Goal: Transaction & Acquisition: Purchase product/service

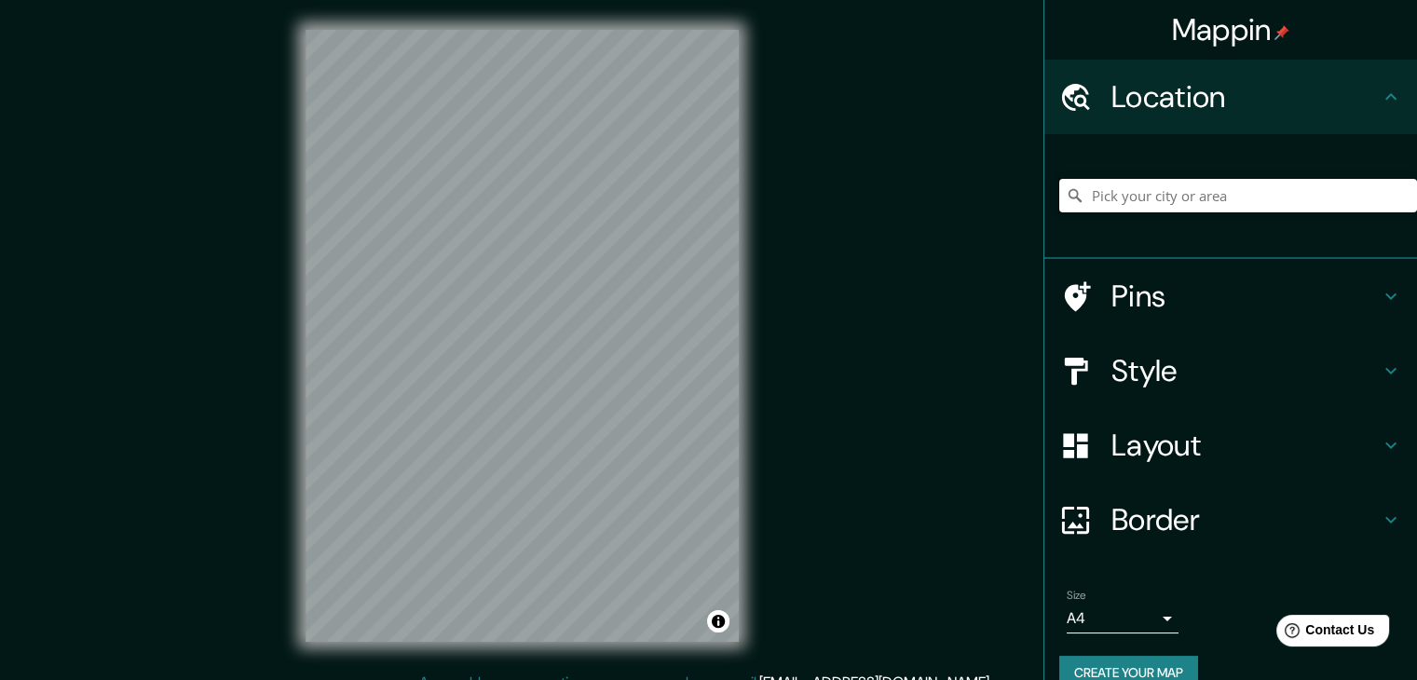
drag, startPoint x: 753, startPoint y: 329, endPoint x: 1123, endPoint y: 195, distance: 393.5
click at [1123, 195] on input "Pick your city or area" at bounding box center [1238, 196] width 358 height 34
type input "o"
click at [1258, 199] on input "prefectura de [GEOGRAPHIC_DATA], [GEOGRAPHIC_DATA]" at bounding box center [1238, 196] width 358 height 34
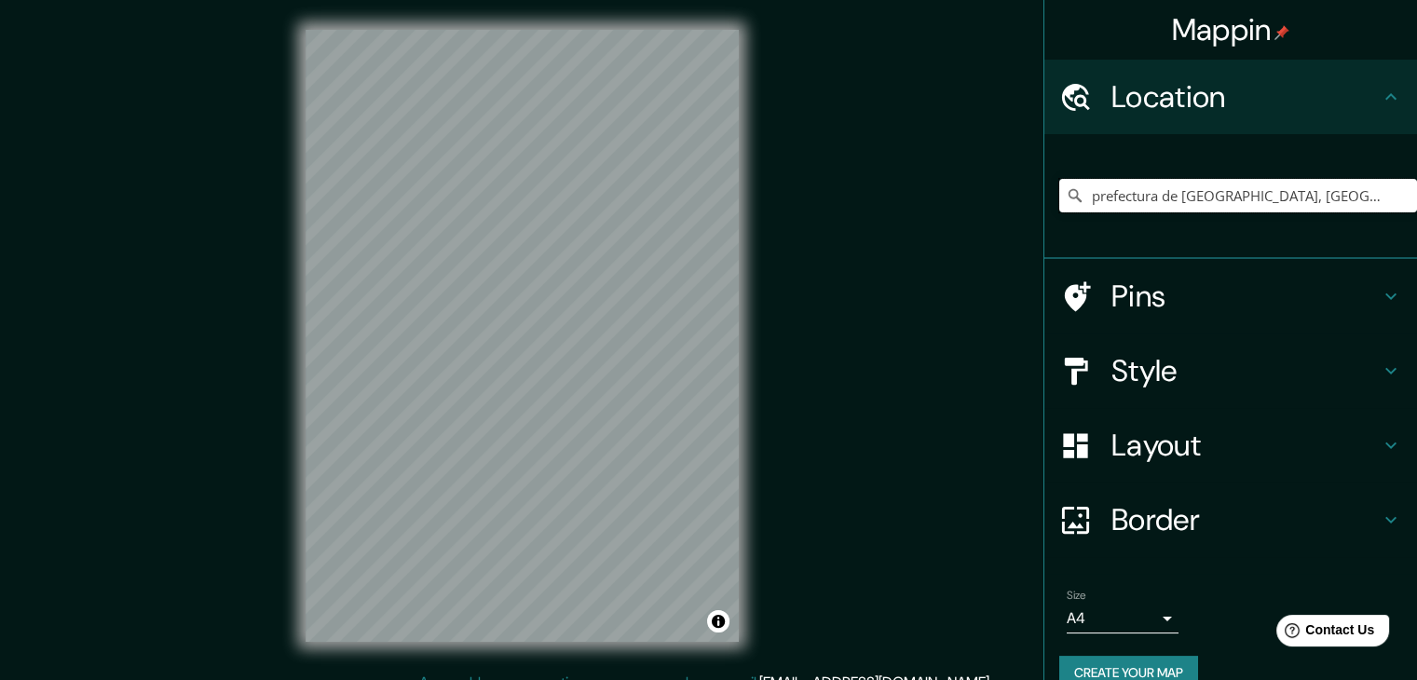
type input "prefectura de [GEOGRAPHIC_DATA], [GEOGRAPHIC_DATA]"
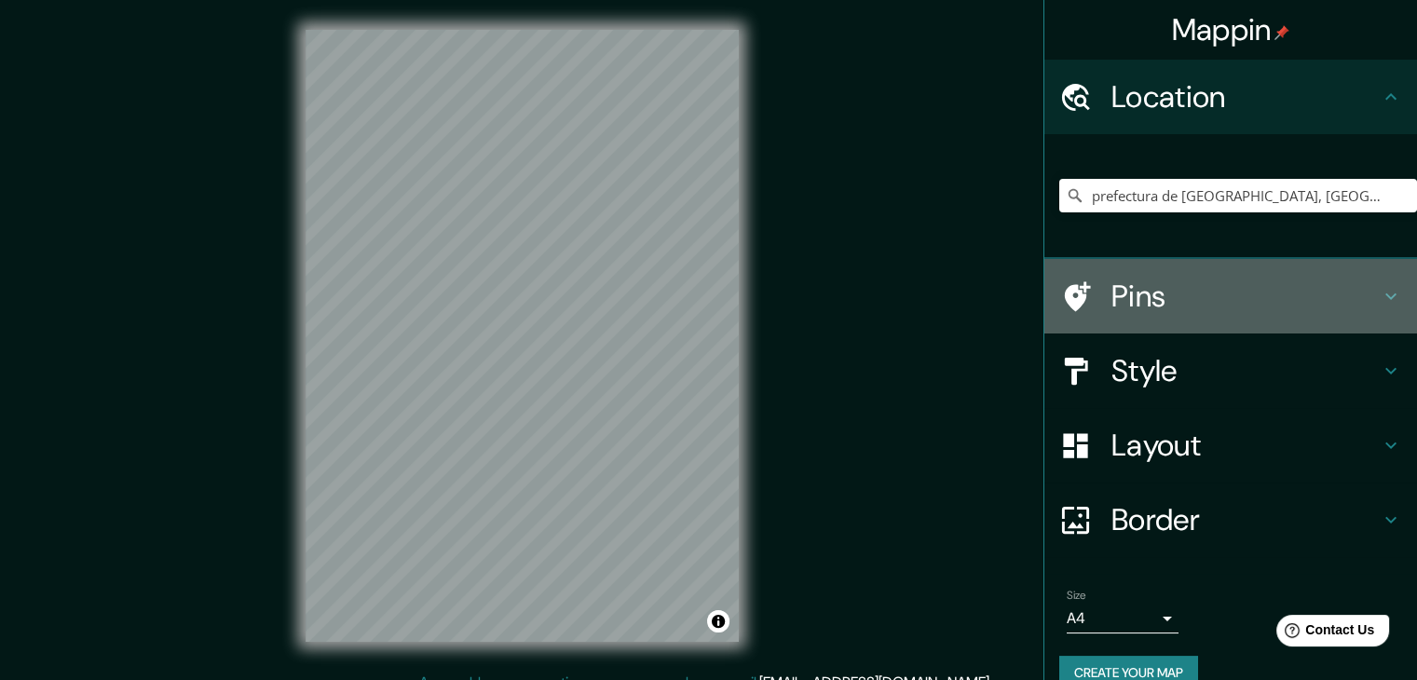
click at [1179, 298] on h4 "Pins" at bounding box center [1245, 296] width 268 height 37
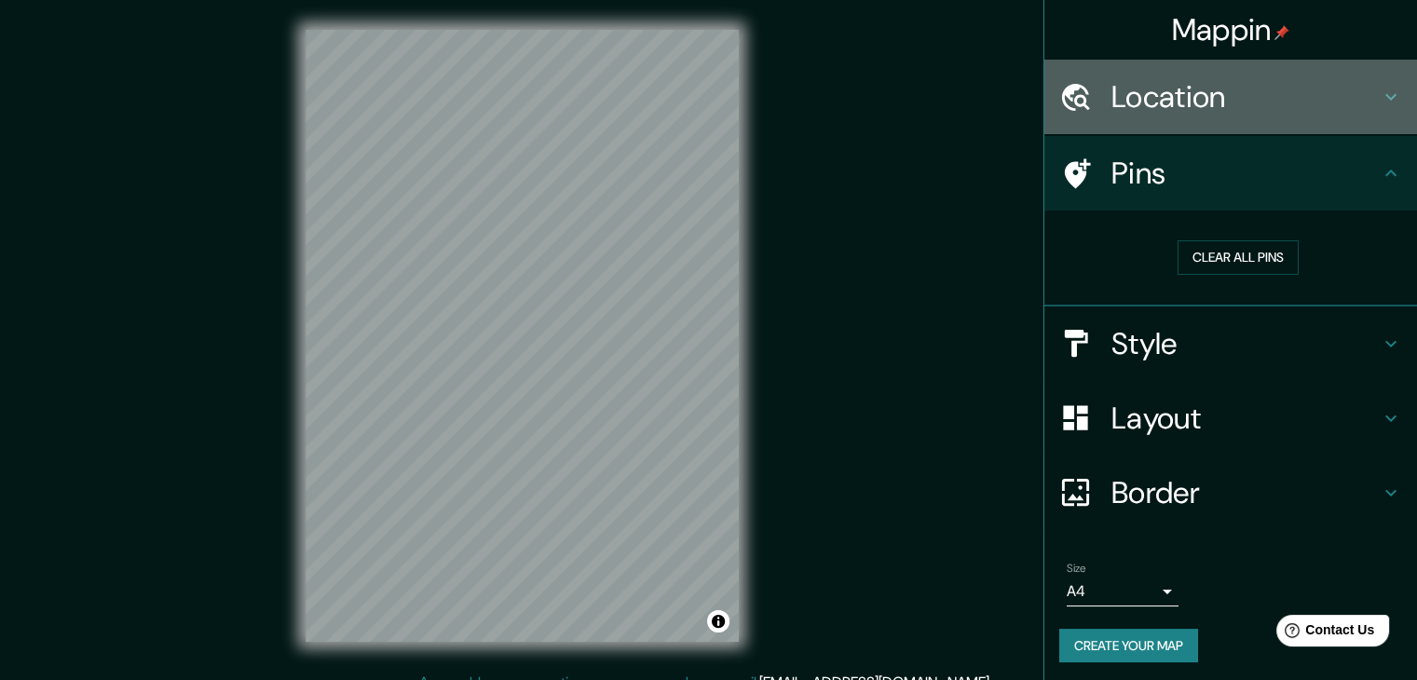
click at [1126, 105] on h4 "Location" at bounding box center [1245, 96] width 268 height 37
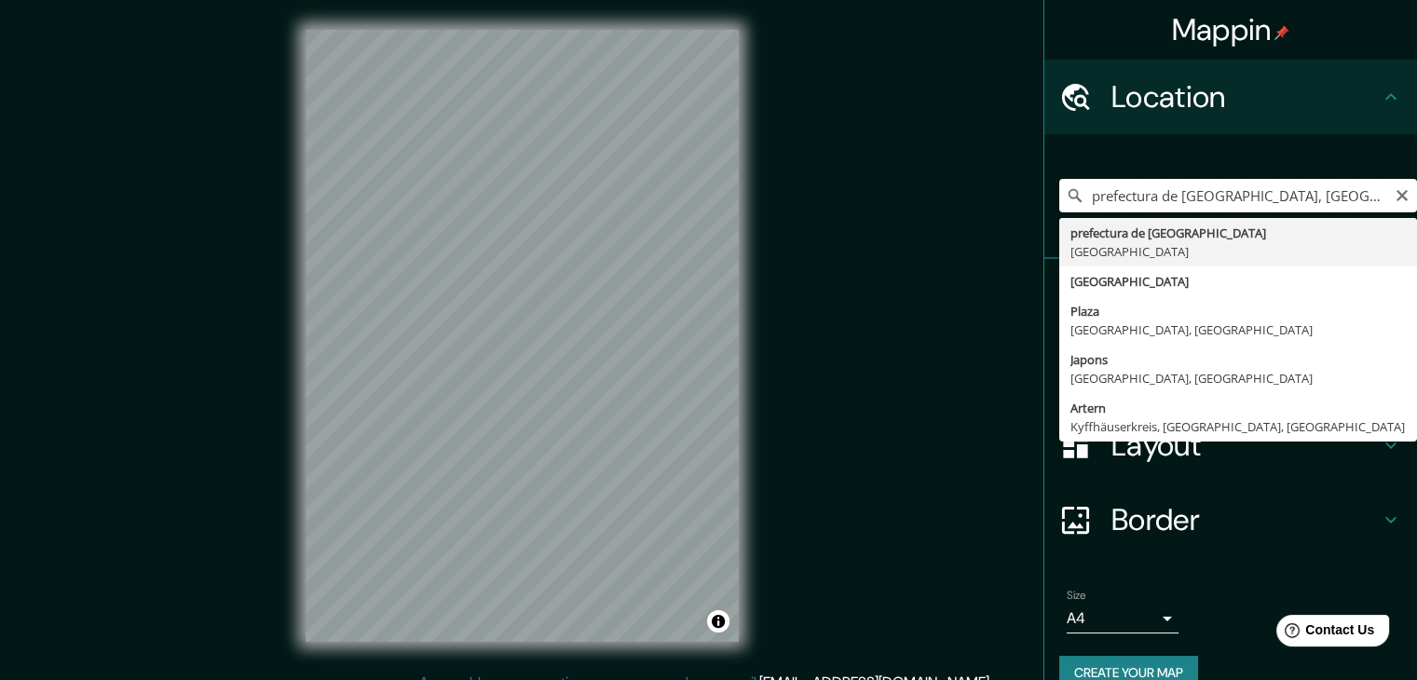
click at [1166, 199] on input "prefectura de [GEOGRAPHIC_DATA], [GEOGRAPHIC_DATA]" at bounding box center [1238, 196] width 358 height 34
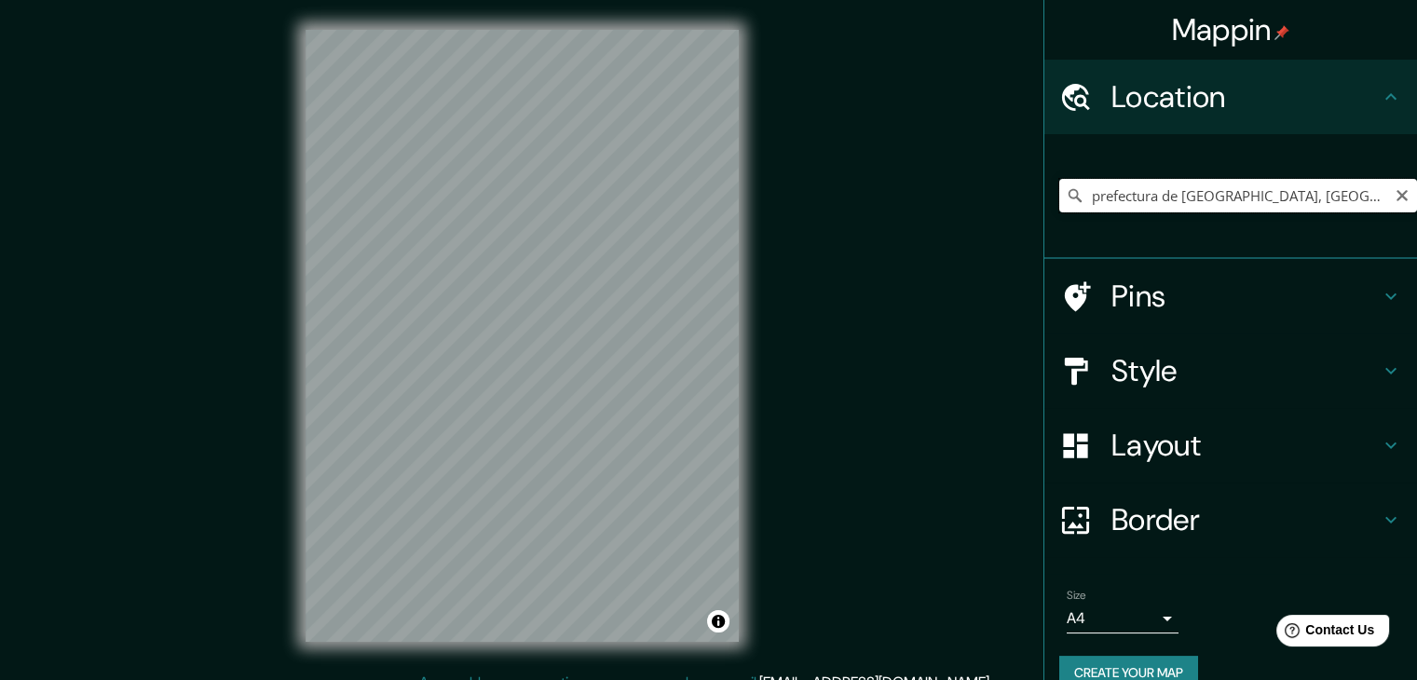
click at [1295, 201] on input "prefectura de [GEOGRAPHIC_DATA], [GEOGRAPHIC_DATA]" at bounding box center [1238, 196] width 358 height 34
click at [1138, 663] on button "Create your map" at bounding box center [1128, 673] width 139 height 34
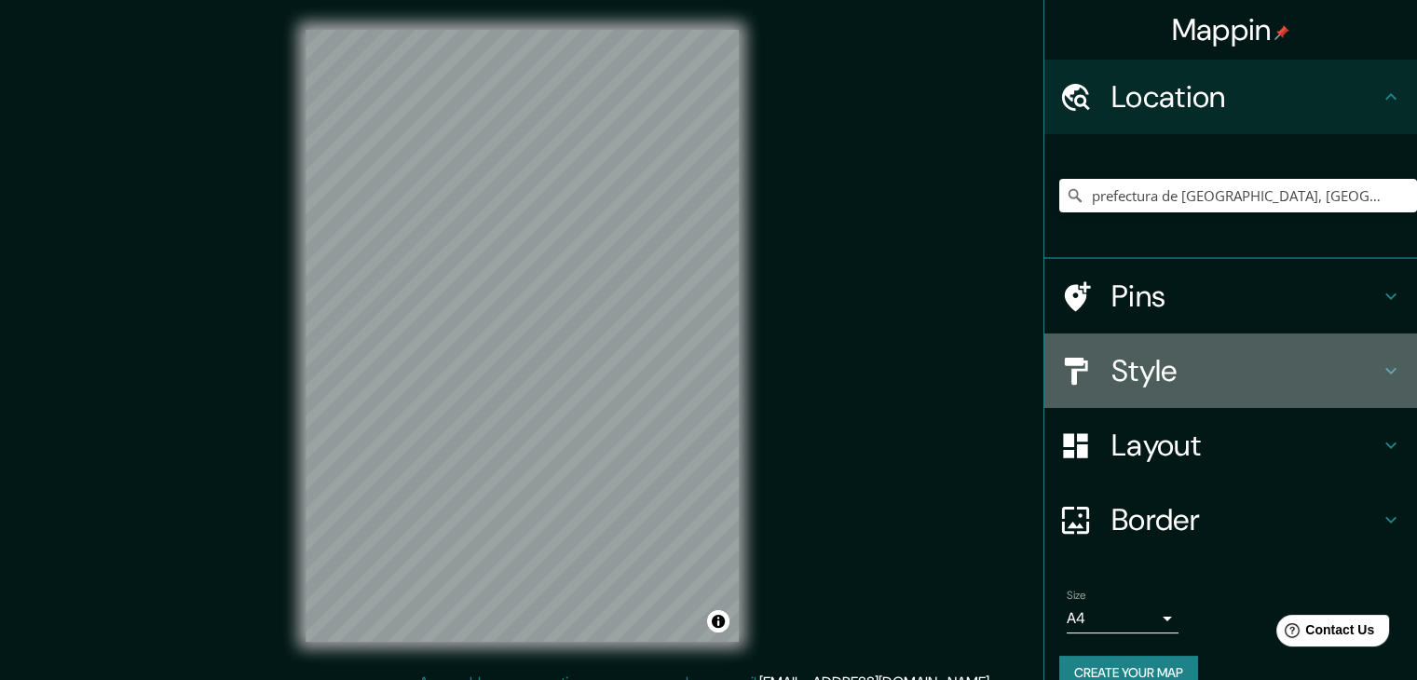
click at [1141, 376] on h4 "Style" at bounding box center [1245, 370] width 268 height 37
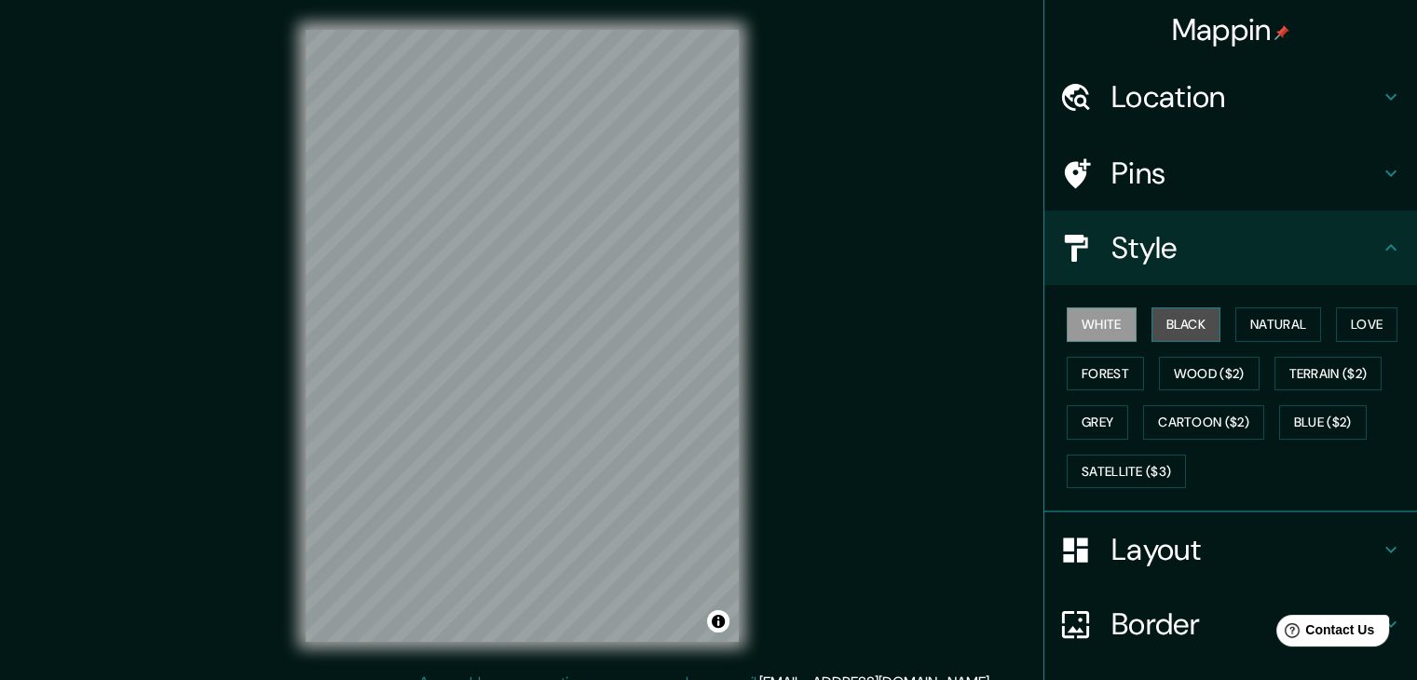
click at [1170, 321] on button "Black" at bounding box center [1187, 324] width 70 height 34
click at [1099, 328] on button "White" at bounding box center [1102, 324] width 70 height 34
click at [1154, 320] on button "Black" at bounding box center [1187, 324] width 70 height 34
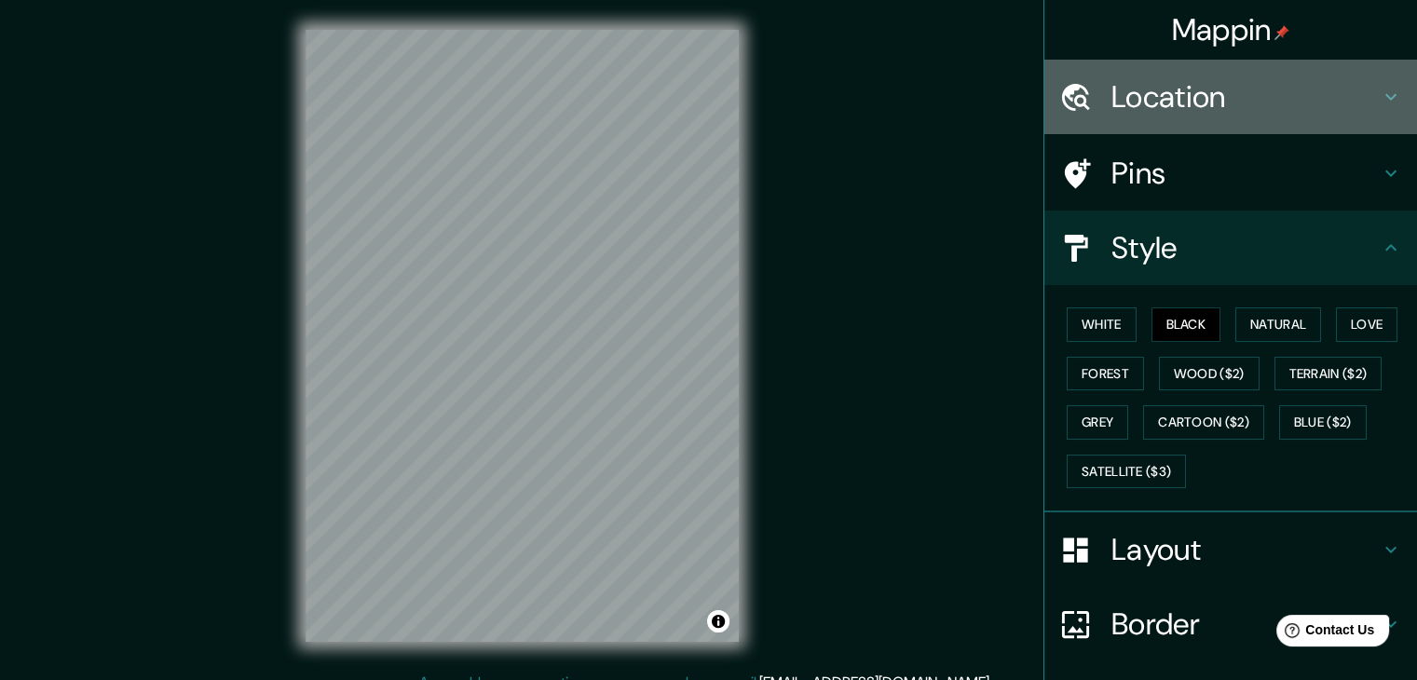
click at [1196, 112] on h4 "Location" at bounding box center [1245, 96] width 268 height 37
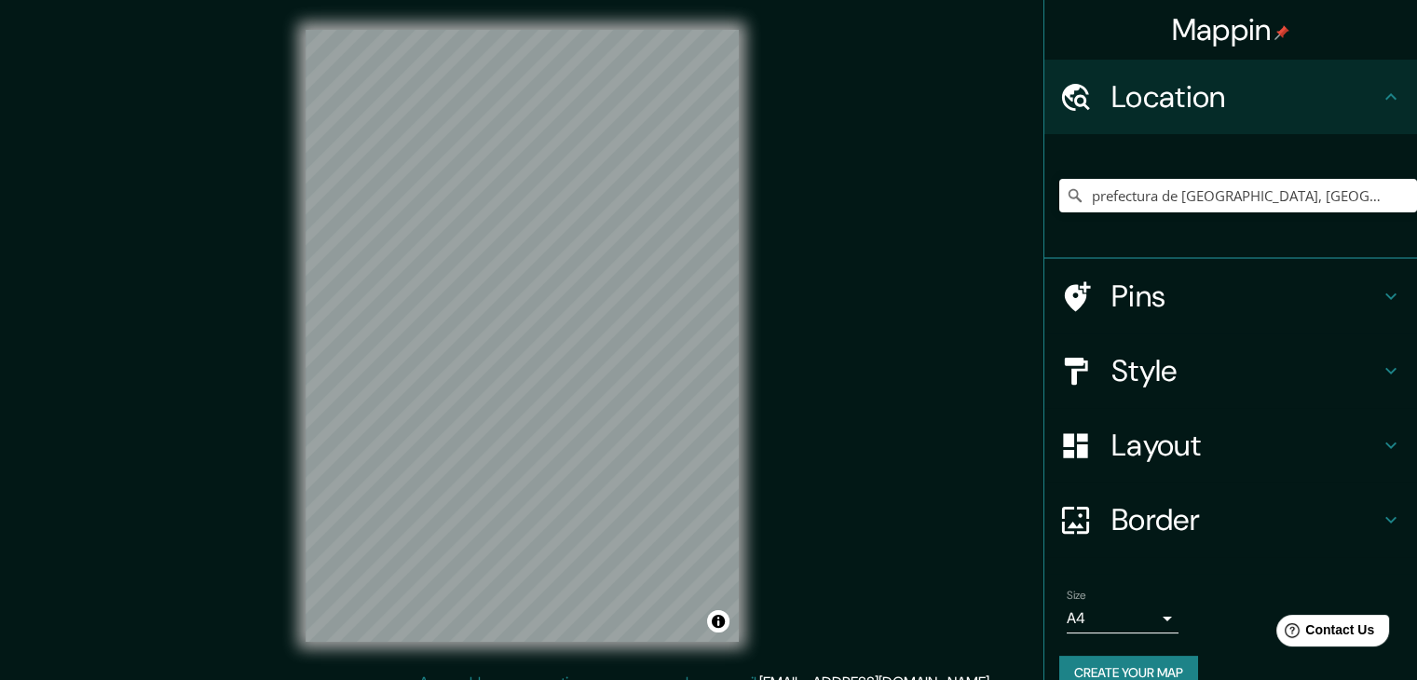
click at [1069, 199] on icon at bounding box center [1075, 195] width 13 height 13
click at [1260, 206] on input "prefectura de [GEOGRAPHIC_DATA], [GEOGRAPHIC_DATA]" at bounding box center [1238, 196] width 358 height 34
drag, startPoint x: 1234, startPoint y: 204, endPoint x: 1160, endPoint y: 213, distance: 74.2
click at [1160, 213] on div "prefectura de [GEOGRAPHIC_DATA], [GEOGRAPHIC_DATA]" at bounding box center [1238, 195] width 358 height 93
click at [1397, 196] on icon "Clear" at bounding box center [1402, 195] width 11 height 11
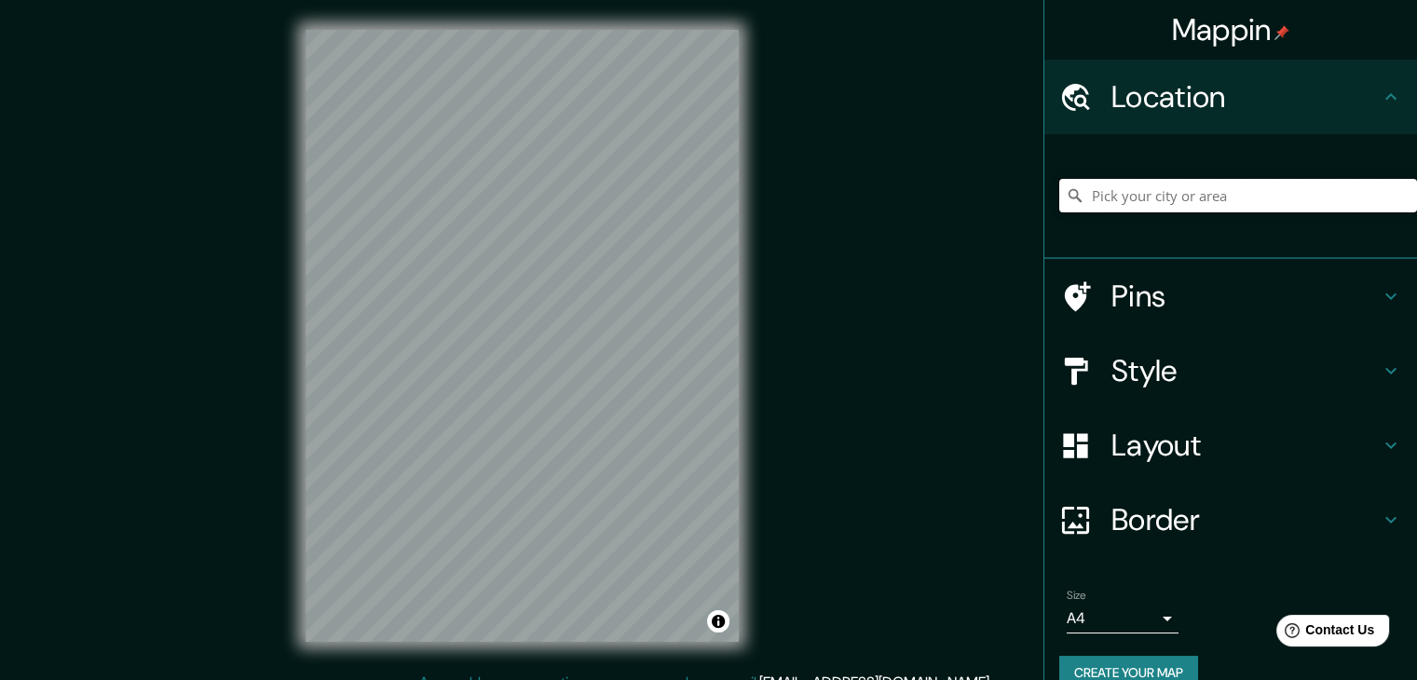
click at [1278, 192] on input "Pick your city or area" at bounding box center [1238, 196] width 358 height 34
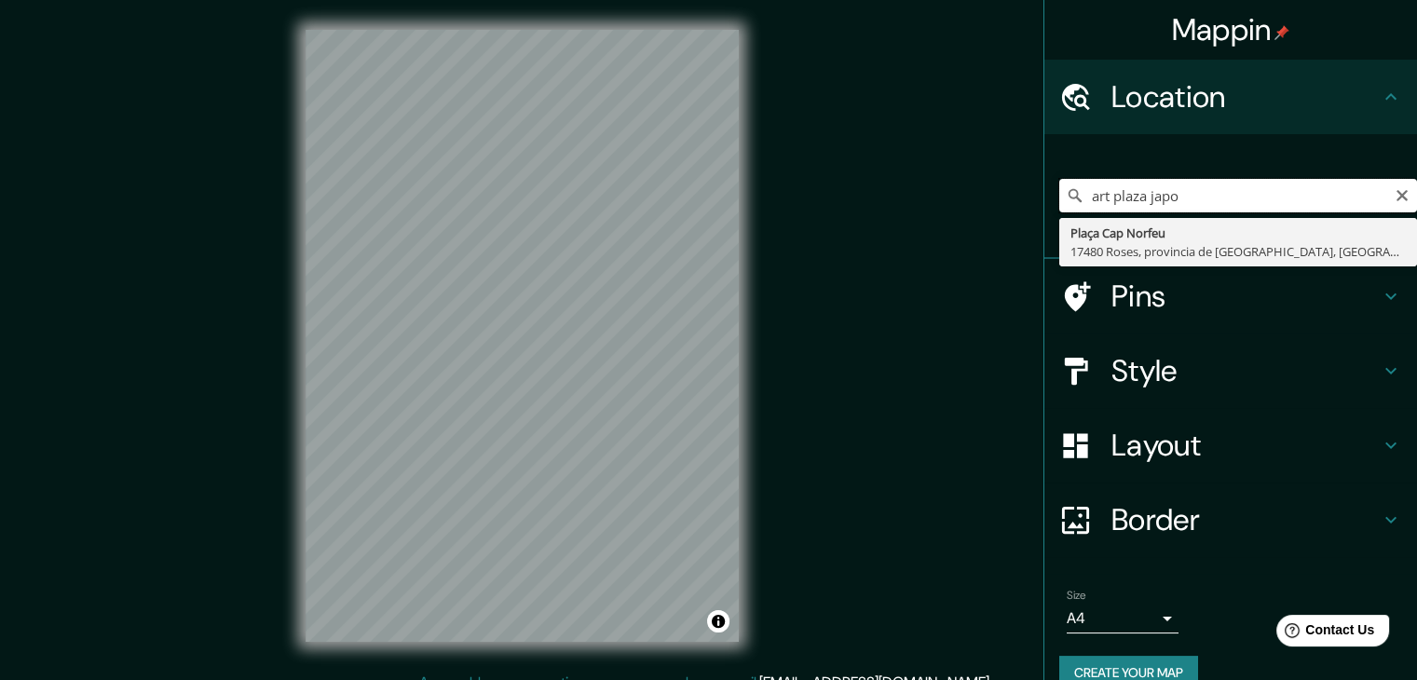
type input "art plaza japon"
drag, startPoint x: 1253, startPoint y: 190, endPoint x: 1061, endPoint y: 197, distance: 192.0
click at [1061, 197] on div "art plaza japon Hart Plaza Detroit, Míchigan 48226, Estados Unidos" at bounding box center [1238, 196] width 358 height 34
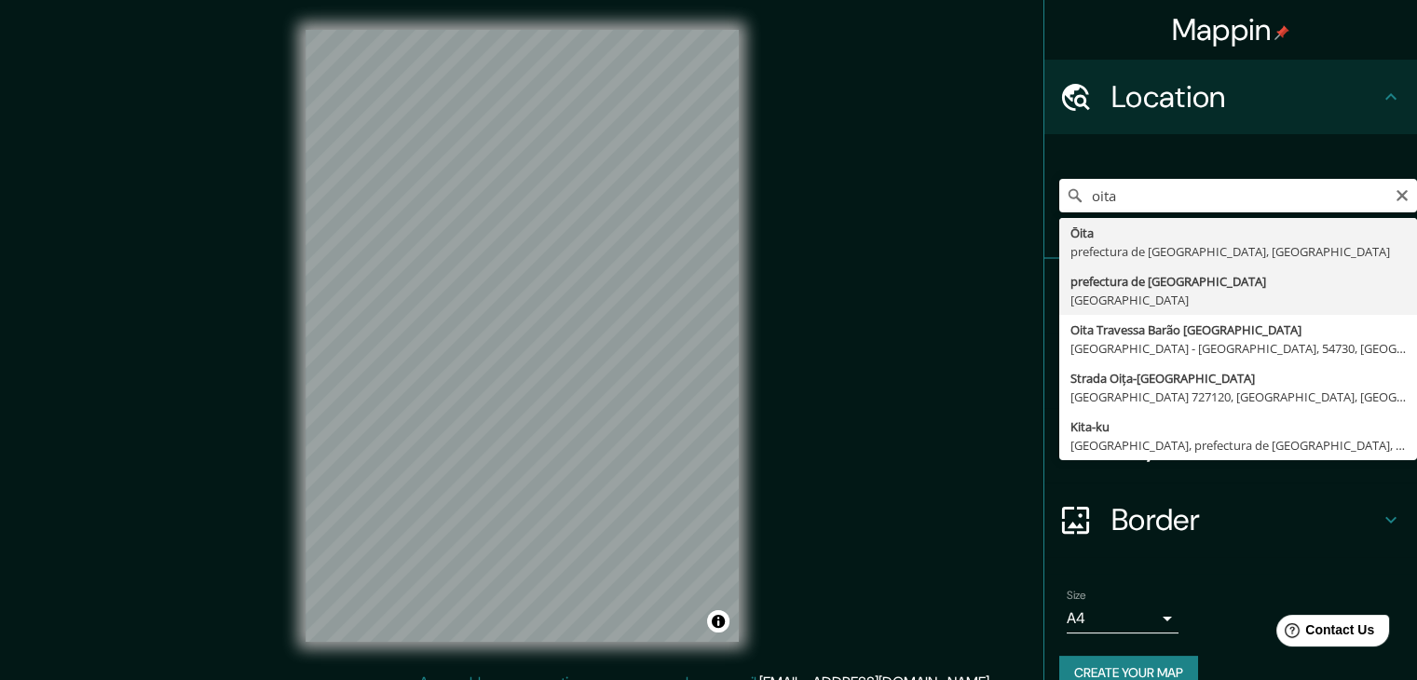
type input "prefectura de [GEOGRAPHIC_DATA], [GEOGRAPHIC_DATA]"
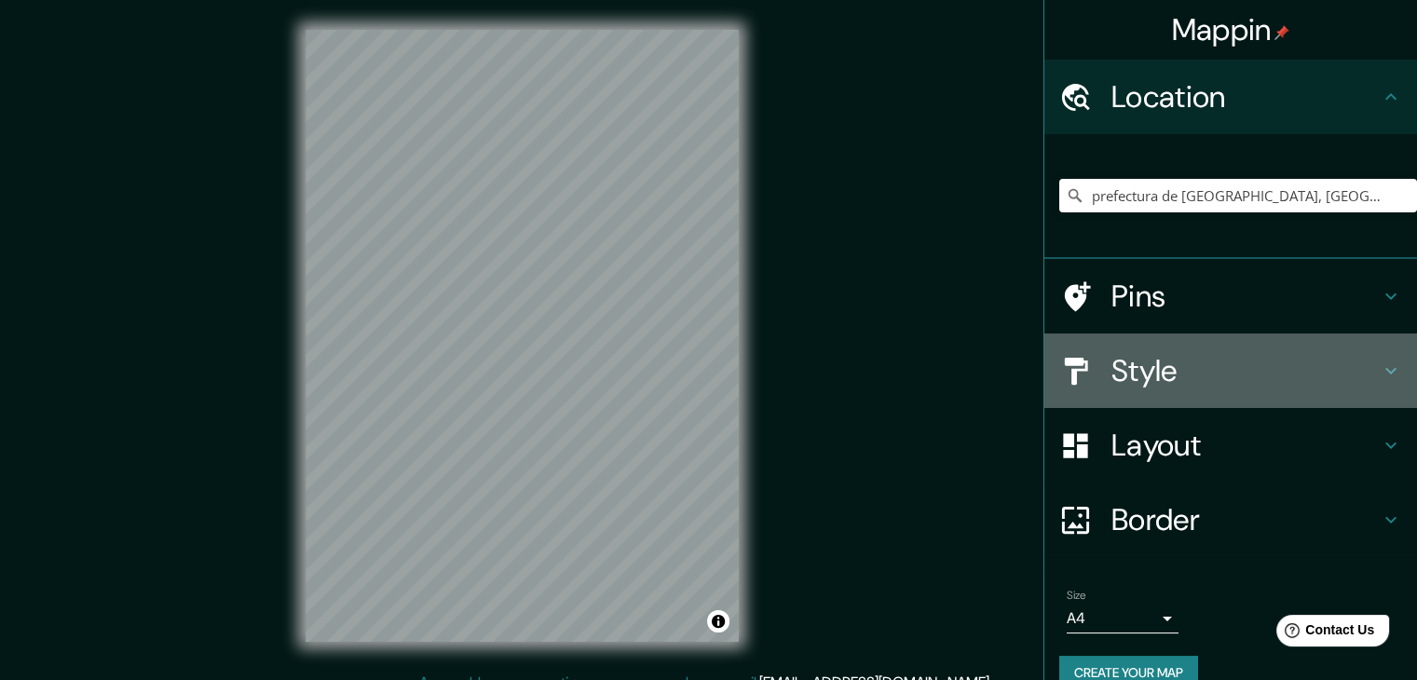
click at [1128, 385] on h4 "Style" at bounding box center [1245, 370] width 268 height 37
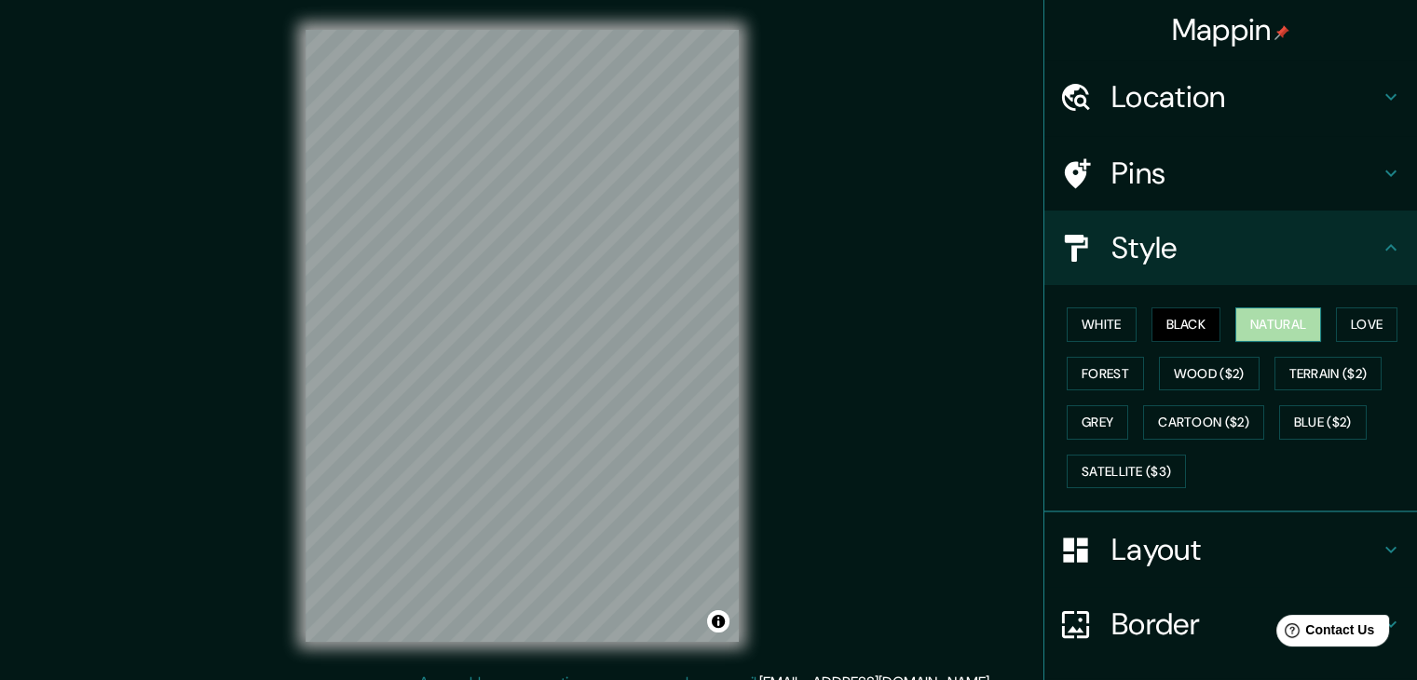
click at [1258, 334] on button "Natural" at bounding box center [1278, 324] width 86 height 34
click at [1111, 315] on button "White" at bounding box center [1102, 324] width 70 height 34
click at [1155, 327] on button "Black" at bounding box center [1187, 324] width 70 height 34
click at [715, 619] on button "Toggle attribution" at bounding box center [718, 621] width 22 height 22
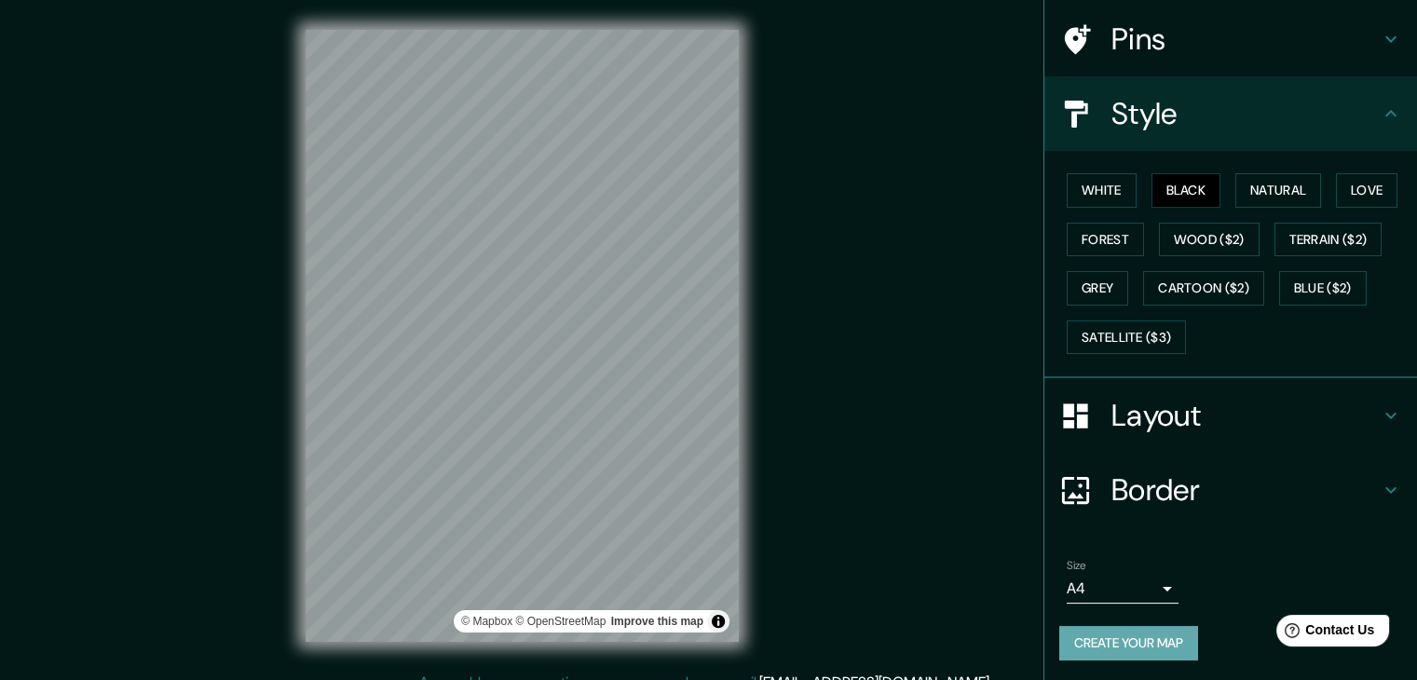
click at [1099, 646] on button "Create your map" at bounding box center [1128, 643] width 139 height 34
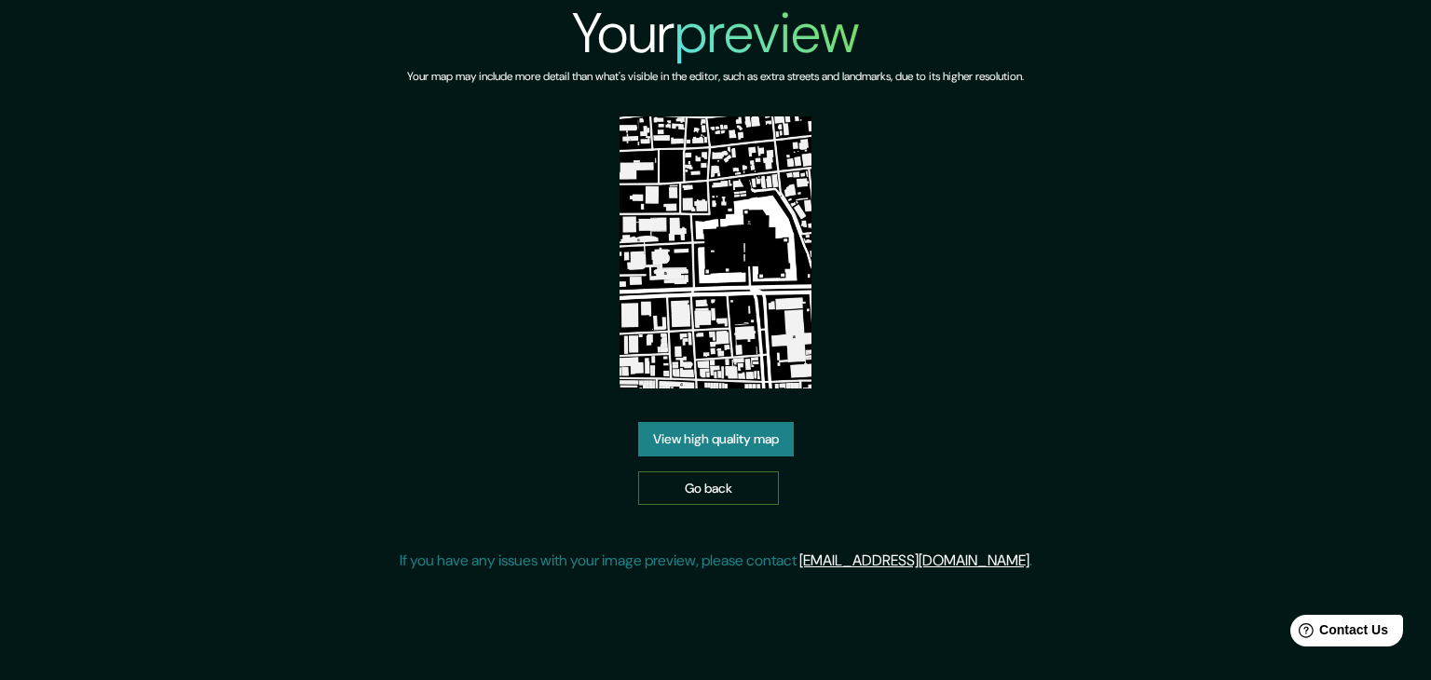
click at [742, 485] on link "Go back" at bounding box center [708, 488] width 141 height 34
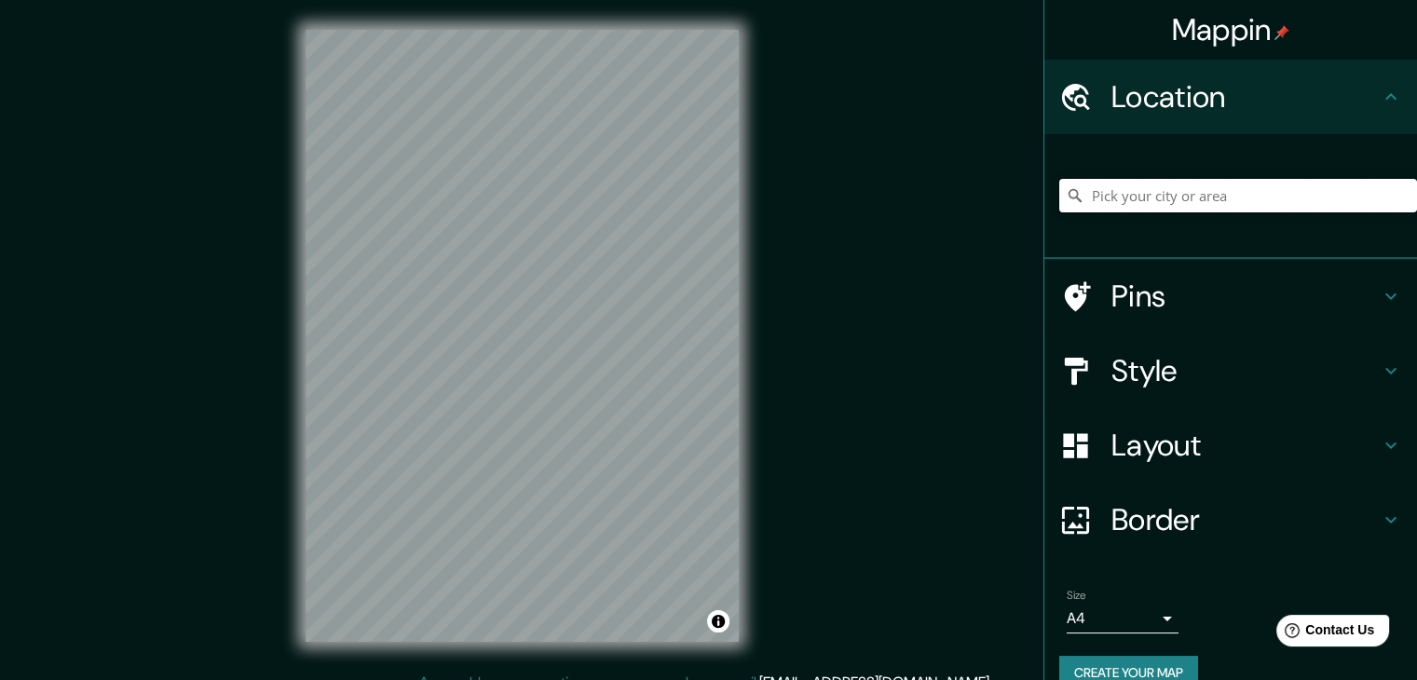
click at [1107, 191] on input "Pick your city or area" at bounding box center [1238, 196] width 358 height 34
click at [1118, 191] on input "Pick your city or area" at bounding box center [1238, 196] width 358 height 34
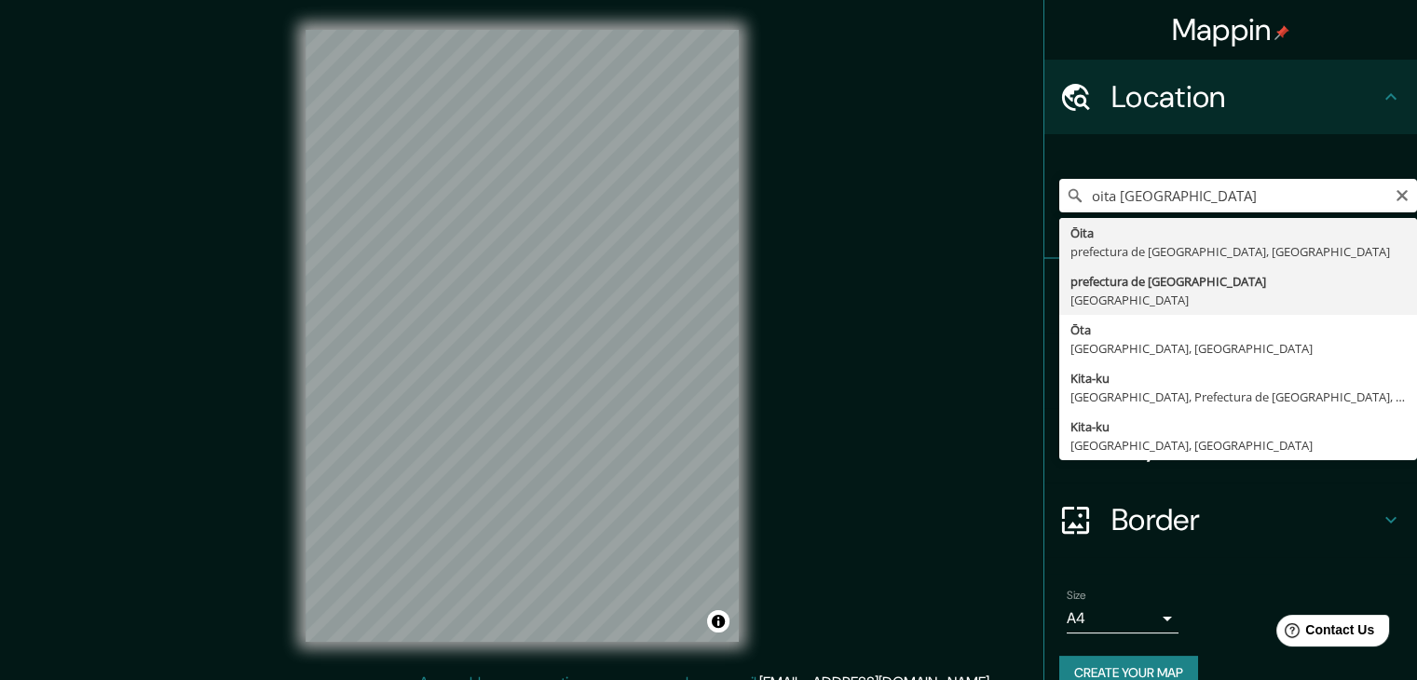
type input "prefectura de Oita, Japón"
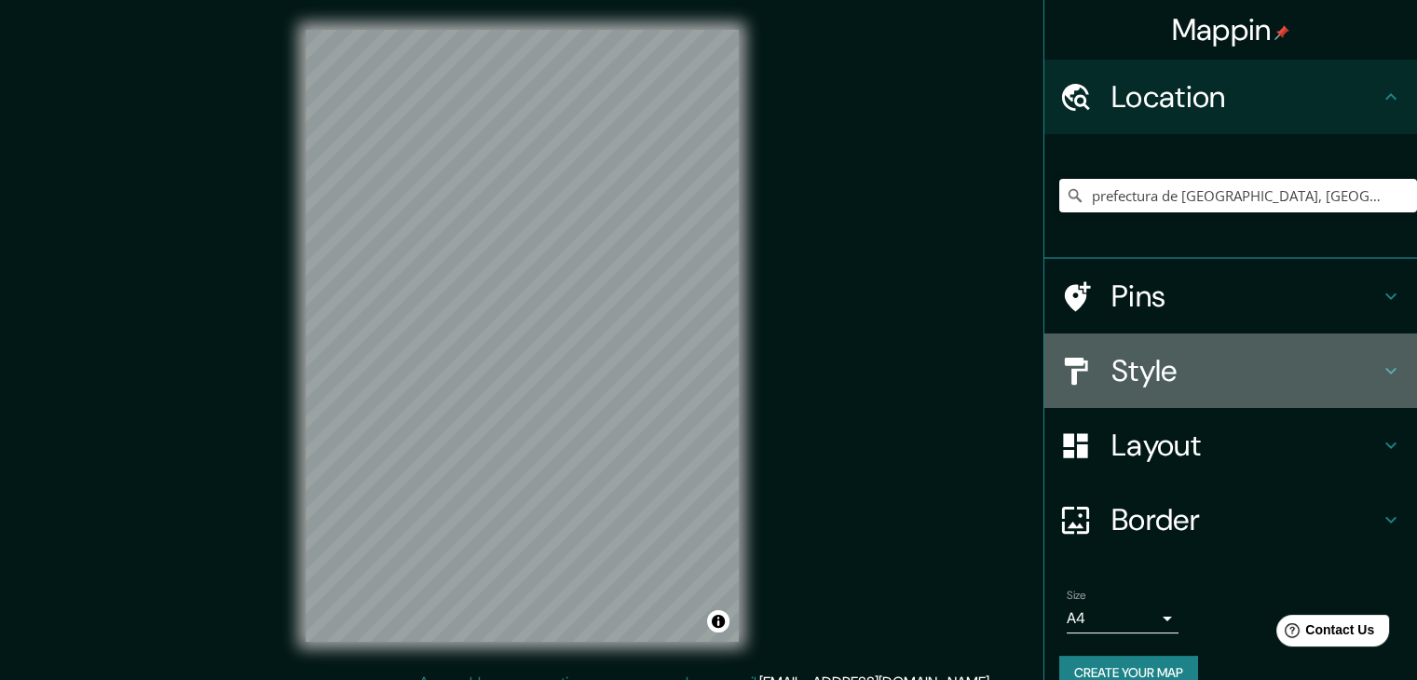
click at [1125, 359] on h4 "Style" at bounding box center [1245, 370] width 268 height 37
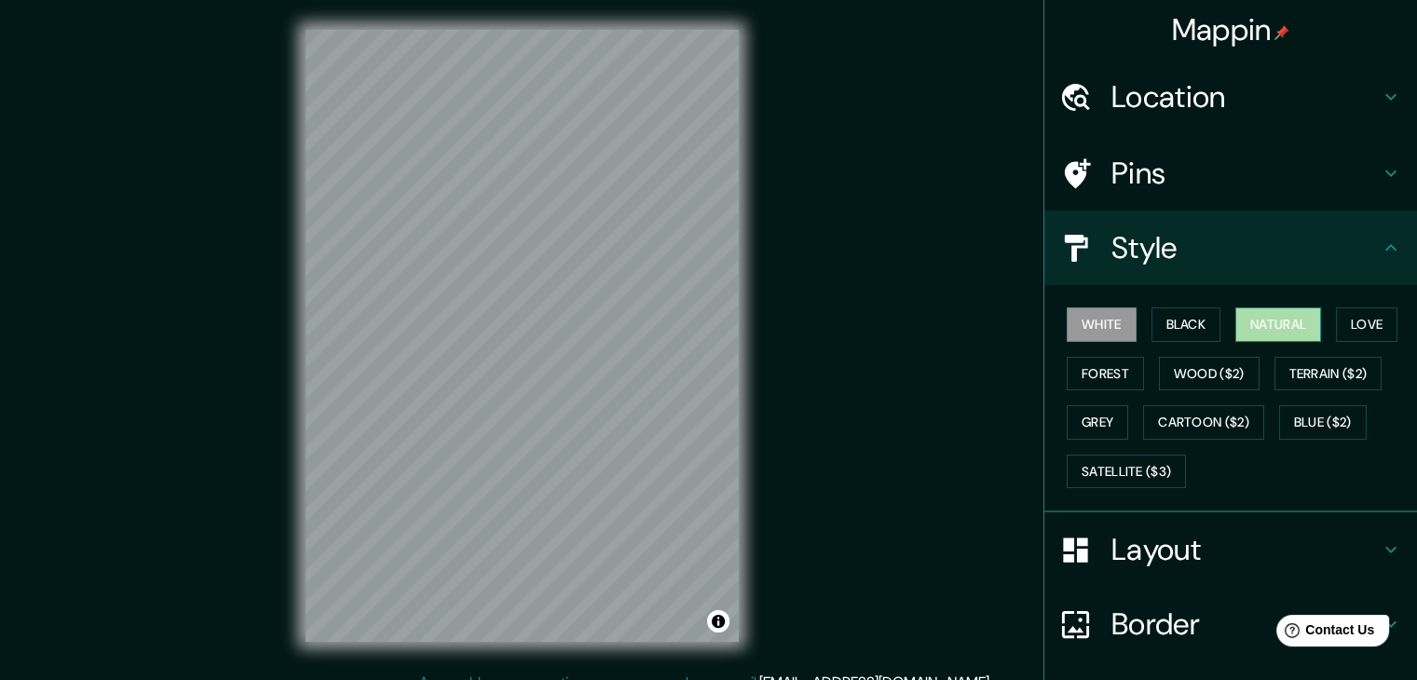
click at [1271, 324] on button "Natural" at bounding box center [1278, 324] width 86 height 34
click at [1152, 322] on button "Black" at bounding box center [1187, 324] width 70 height 34
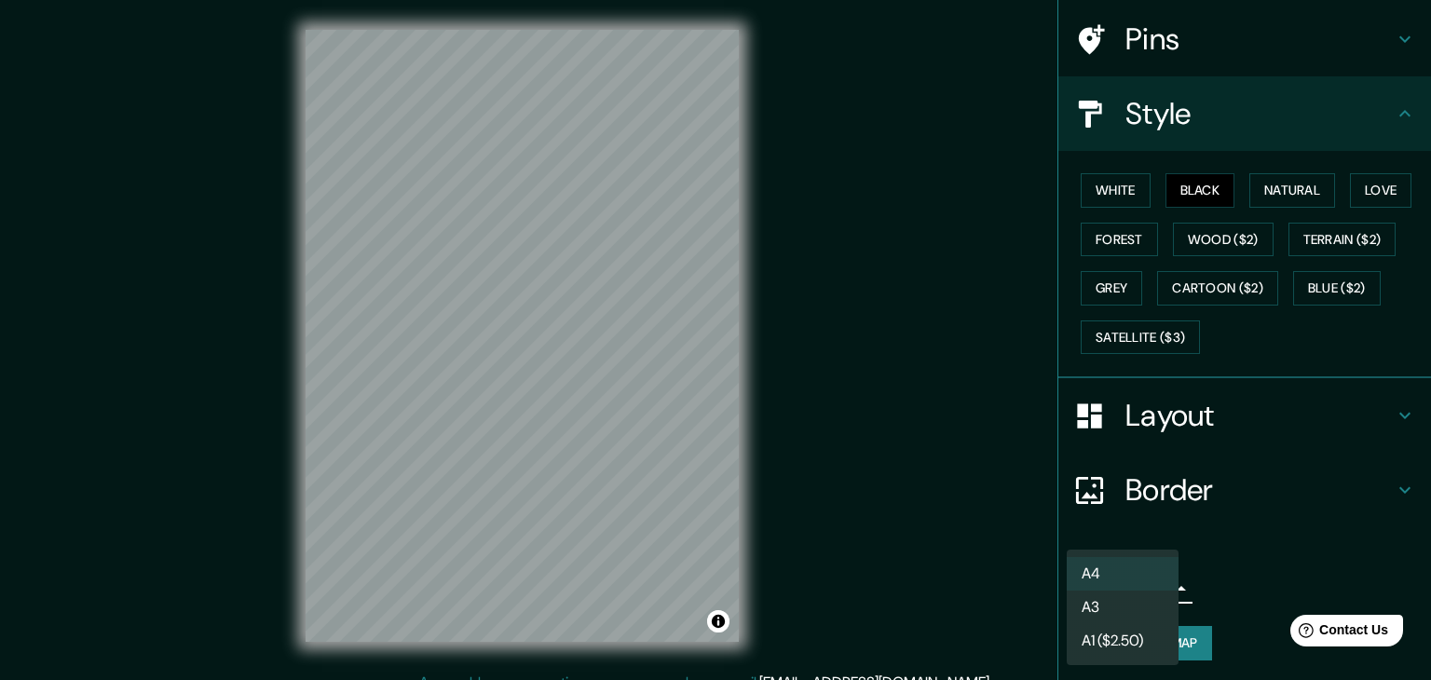
click at [1118, 578] on body "Mappin Location prefectura de Oita, Japón Pins Style White Black Natural Love F…" at bounding box center [715, 340] width 1431 height 680
click at [1121, 608] on li "A3" at bounding box center [1123, 608] width 112 height 34
click at [1105, 585] on body "Mappin Location prefectura de Oita, Japón Pins Style White Black Natural Love F…" at bounding box center [715, 340] width 1431 height 680
click at [1110, 649] on li "A1 ($2.50)" at bounding box center [1123, 641] width 112 height 34
click at [1137, 584] on body "Mappin Location prefectura de Oita, Japón Pins Style White Black Natural Love F…" at bounding box center [715, 340] width 1431 height 680
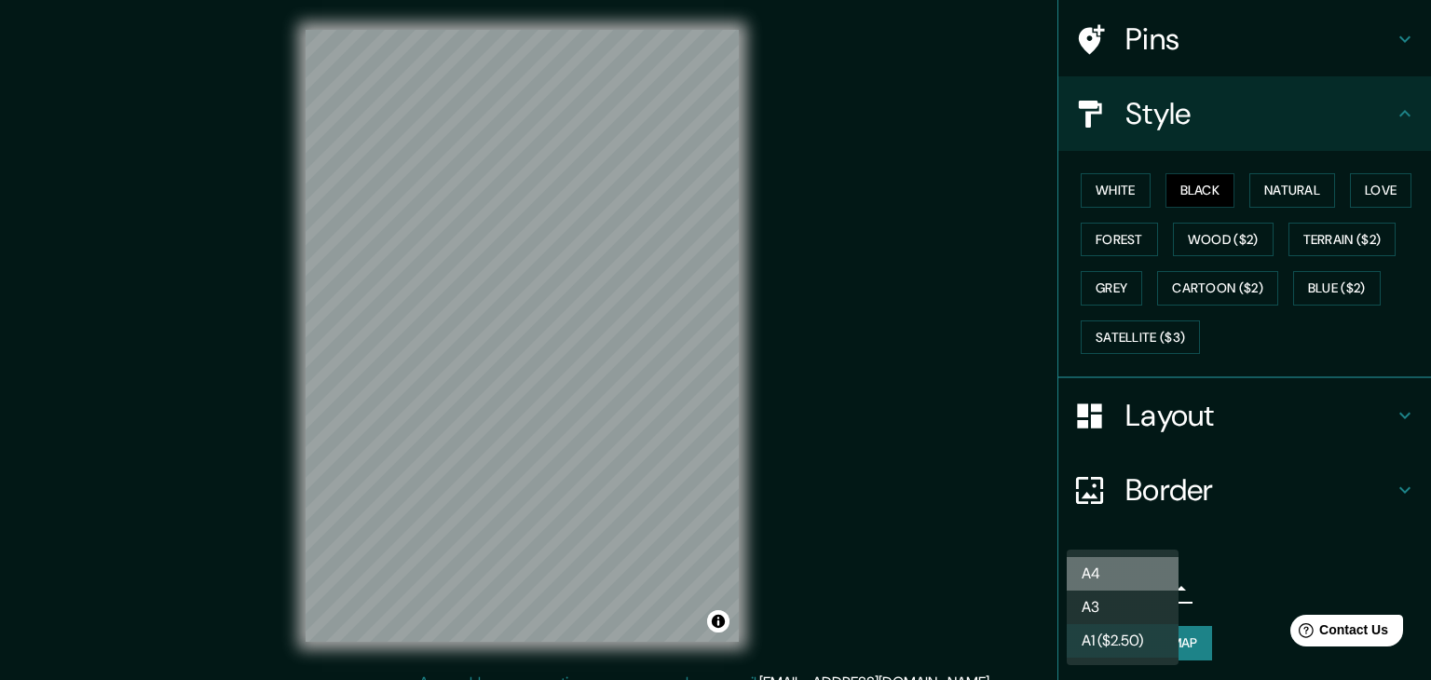
click at [1115, 564] on li "A4" at bounding box center [1123, 574] width 112 height 34
type input "single"
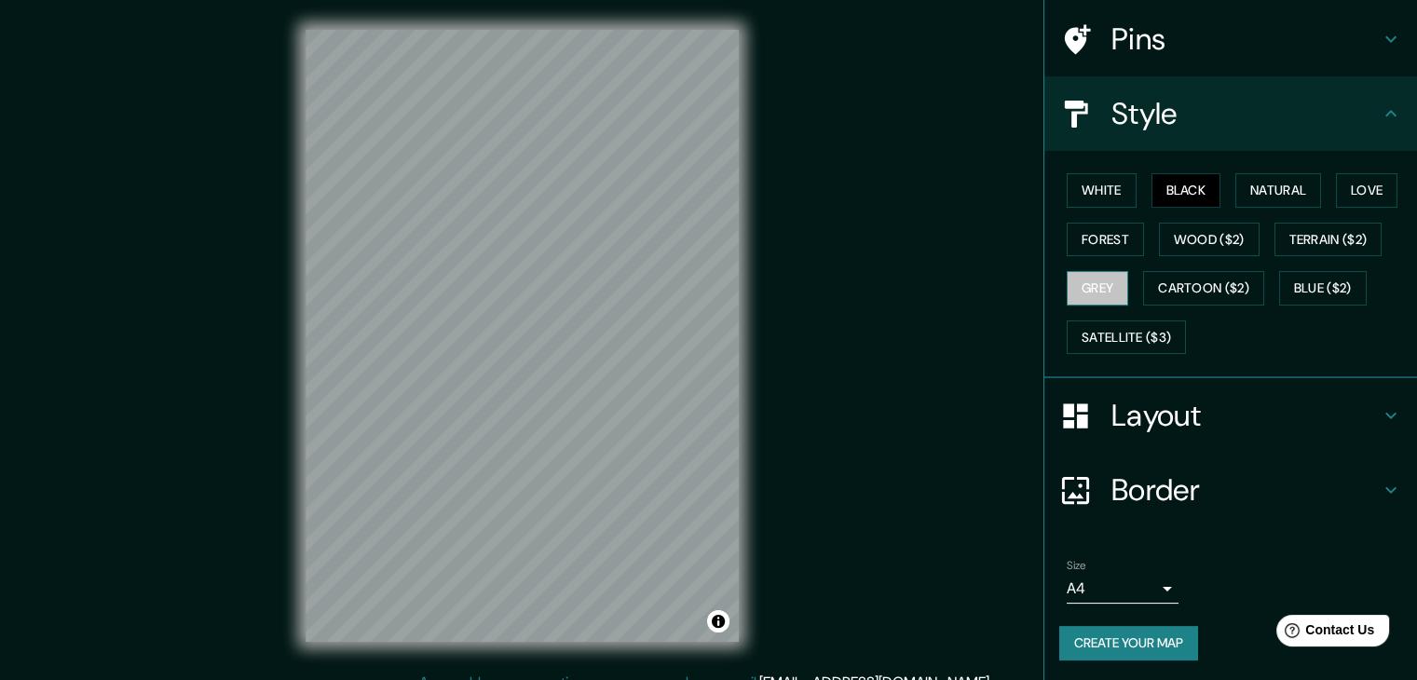
click at [1089, 288] on button "Grey" at bounding box center [1097, 288] width 61 height 34
click at [1177, 278] on button "Cartoon ($2)" at bounding box center [1203, 288] width 121 height 34
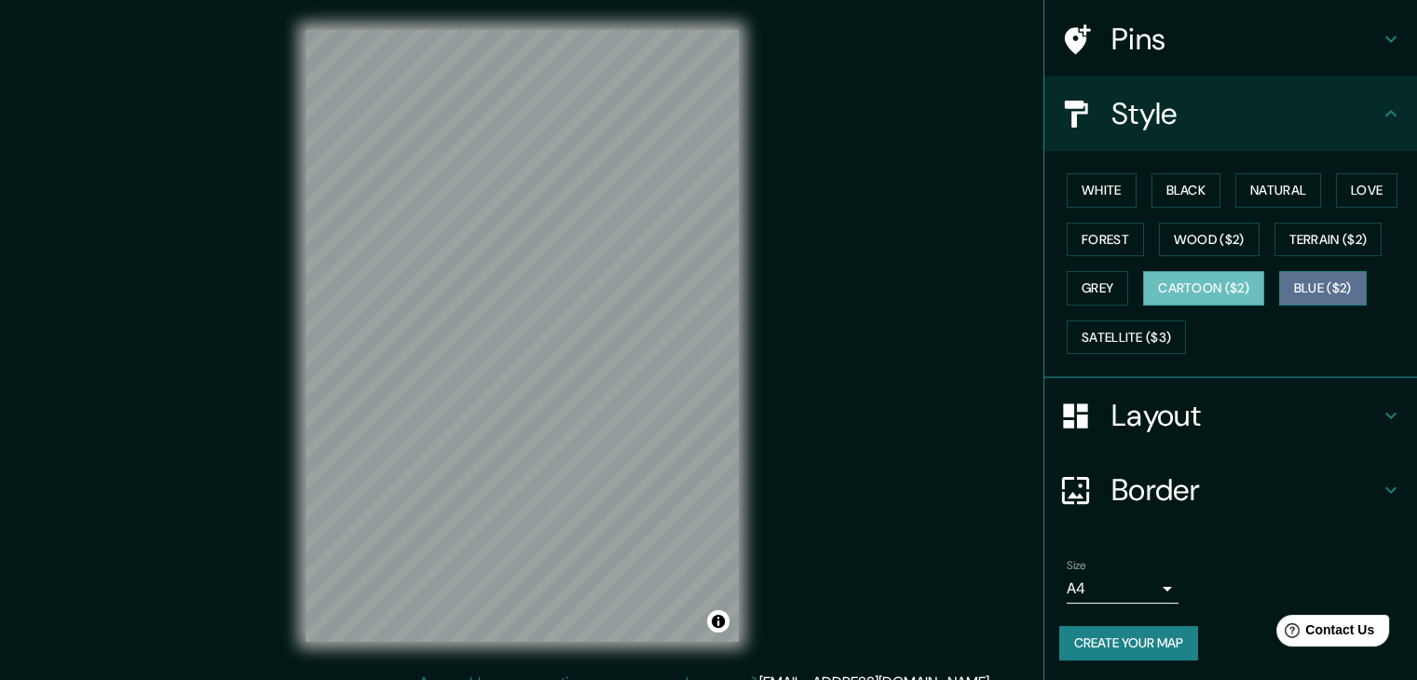
click at [1316, 275] on button "Blue ($2)" at bounding box center [1323, 288] width 88 height 34
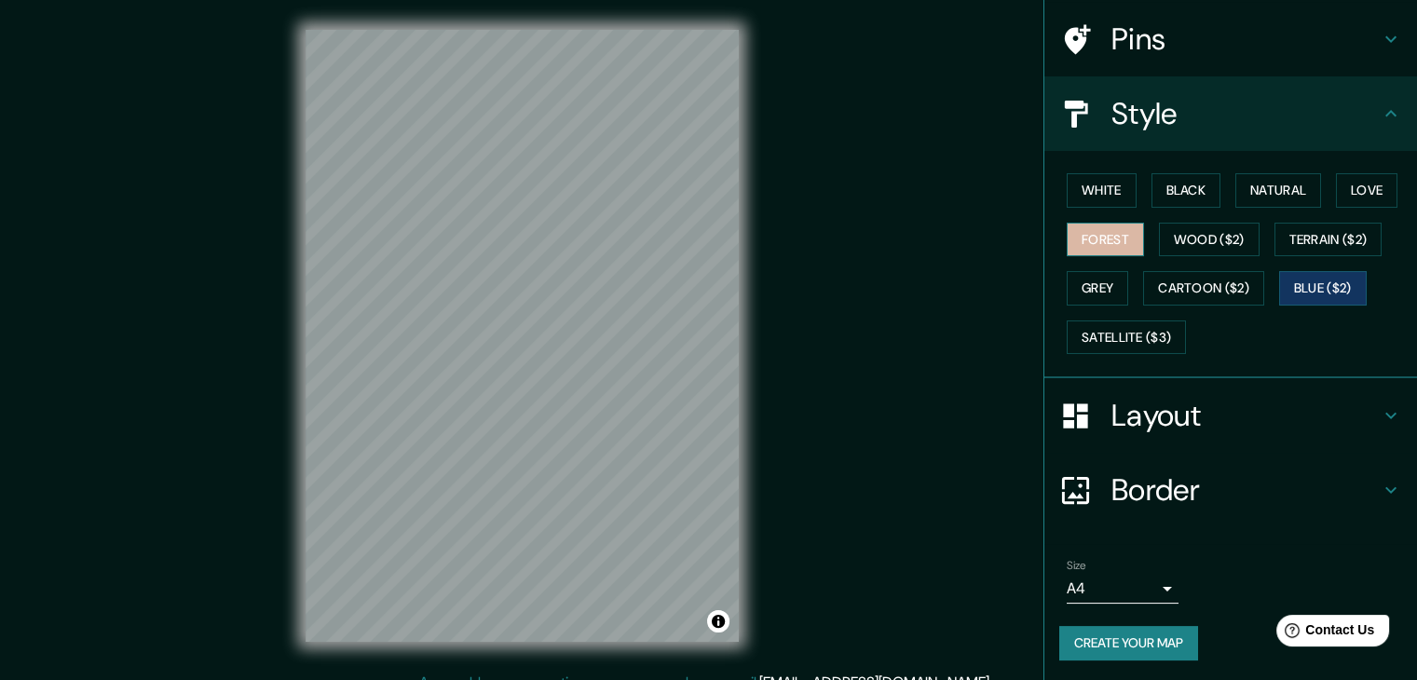
click at [1115, 238] on button "Forest" at bounding box center [1105, 240] width 77 height 34
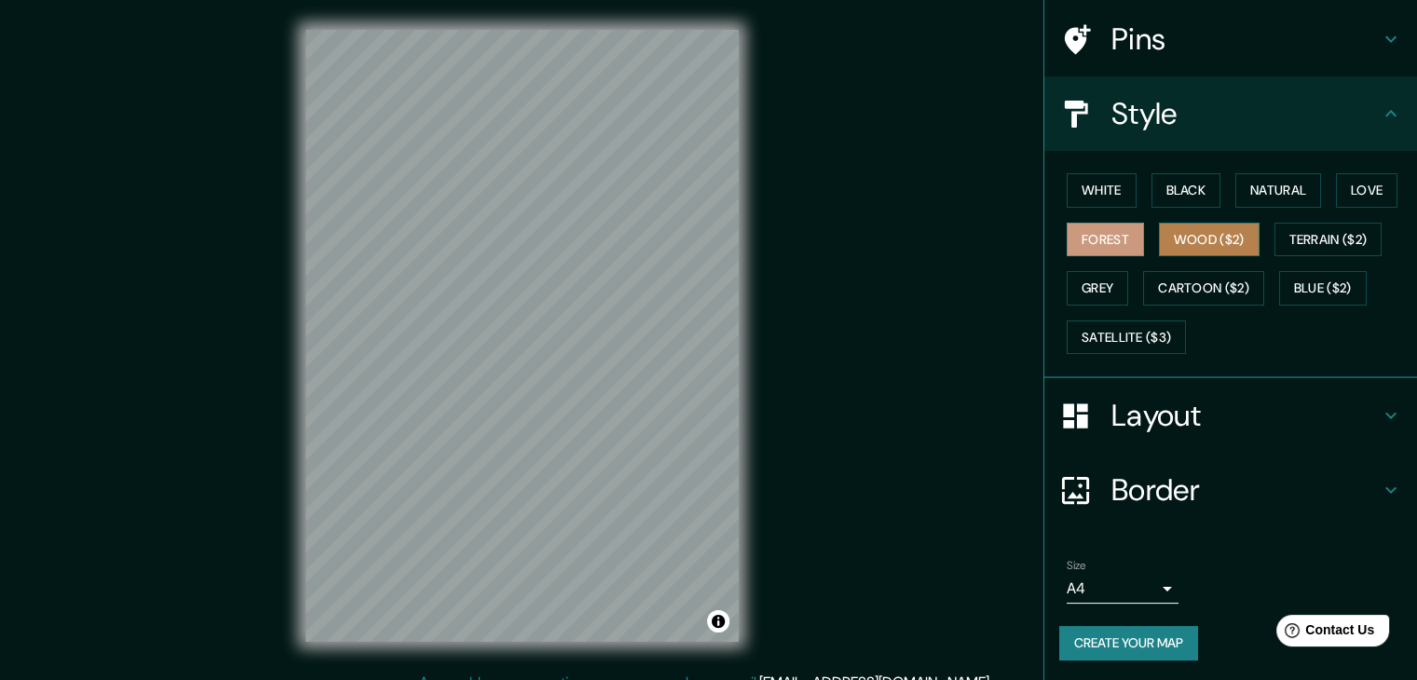
click at [1181, 236] on button "Wood ($2)" at bounding box center [1209, 240] width 101 height 34
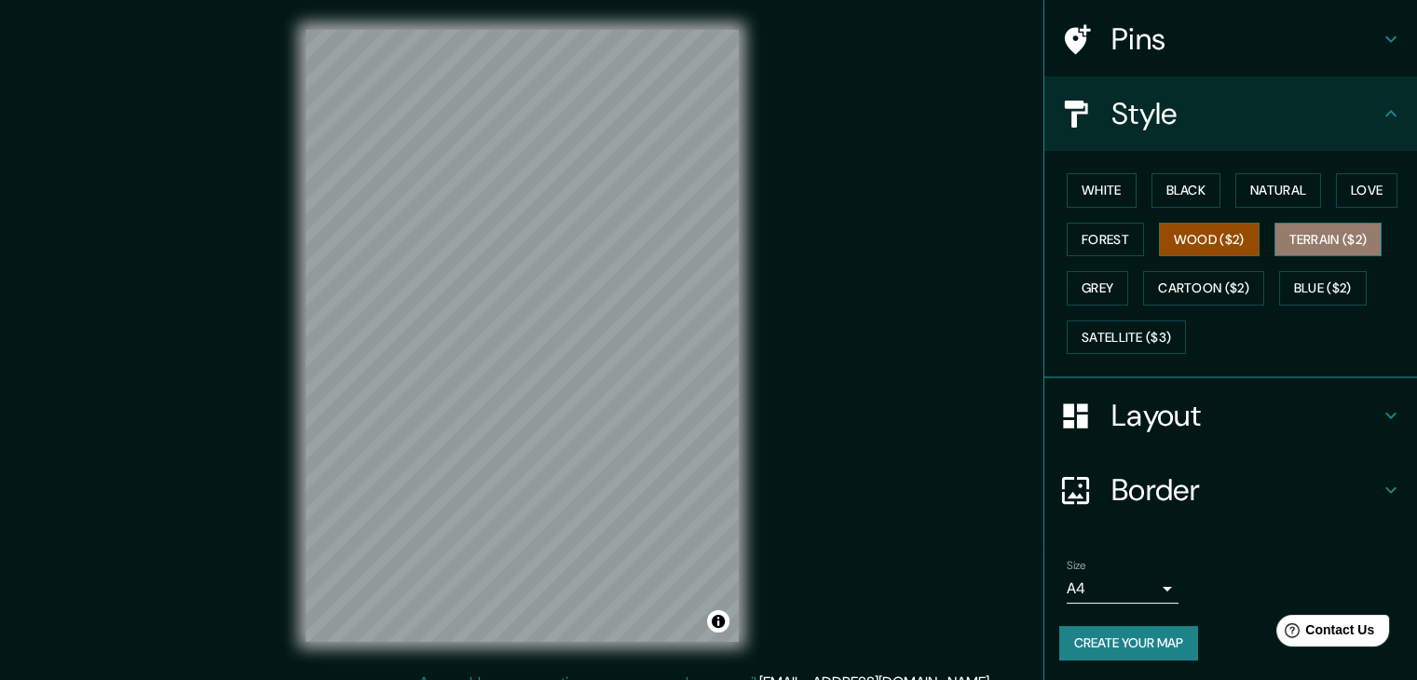
click at [1343, 250] on button "Terrain ($2)" at bounding box center [1329, 240] width 108 height 34
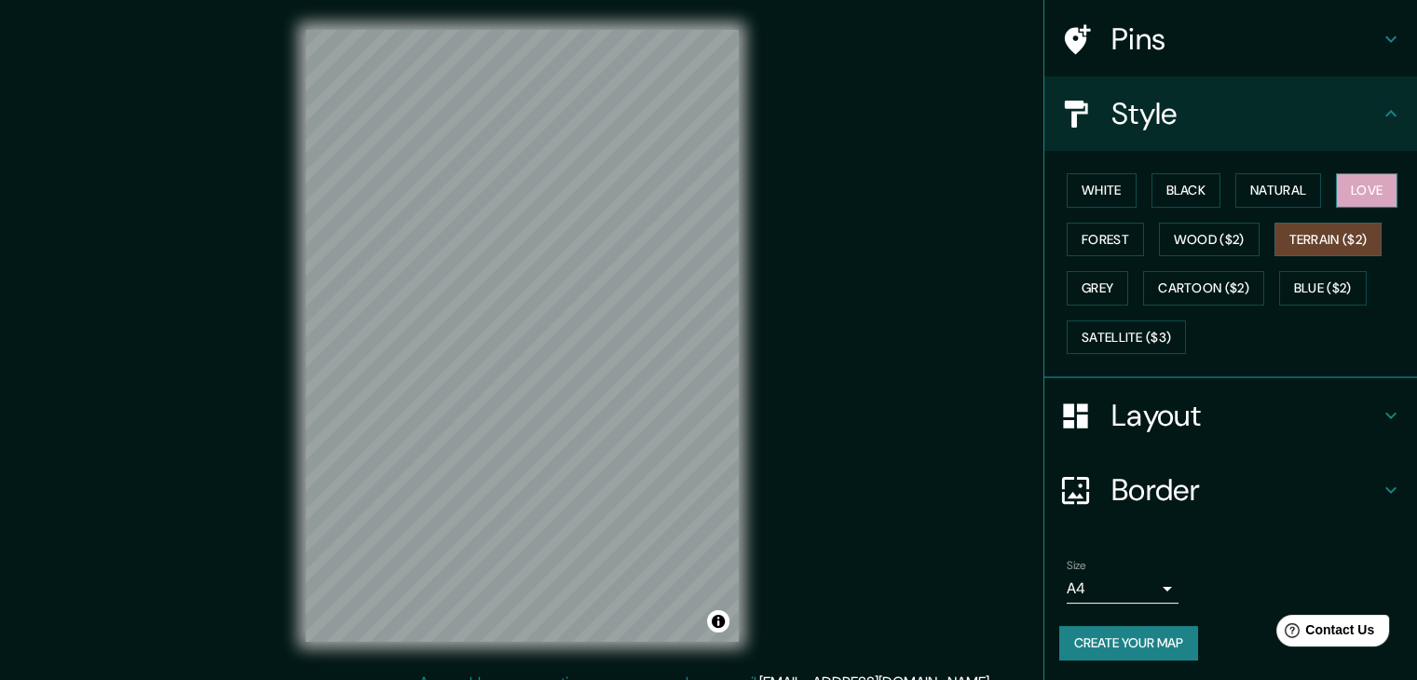
click at [1364, 195] on button "Love" at bounding box center [1366, 190] width 61 height 34
click at [1154, 191] on button "Black" at bounding box center [1187, 190] width 70 height 34
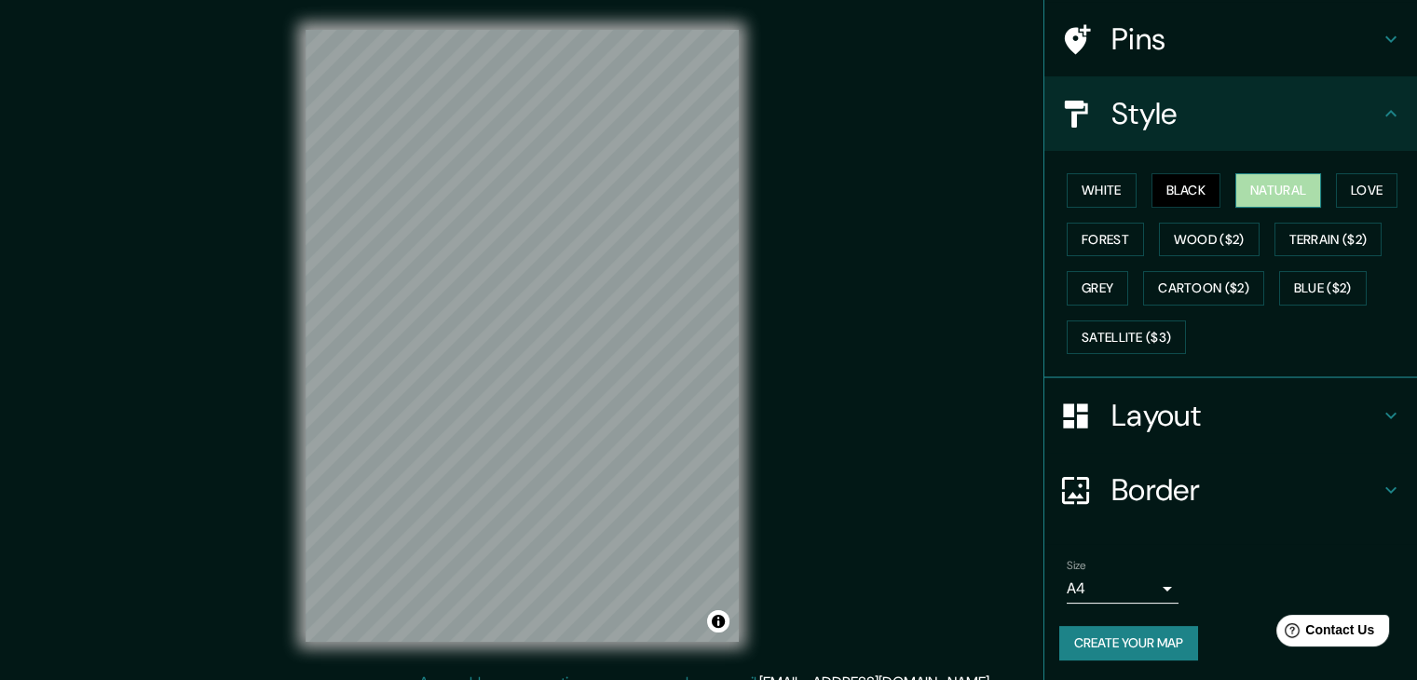
click at [1258, 184] on button "Natural" at bounding box center [1278, 190] width 86 height 34
click at [1187, 185] on button "Black" at bounding box center [1187, 190] width 70 height 34
drag, startPoint x: 384, startPoint y: 403, endPoint x: 392, endPoint y: 409, distance: 10.1
click at [392, 409] on div at bounding box center [396, 405] width 15 height 15
click at [420, 393] on div at bounding box center [417, 396] width 15 height 15
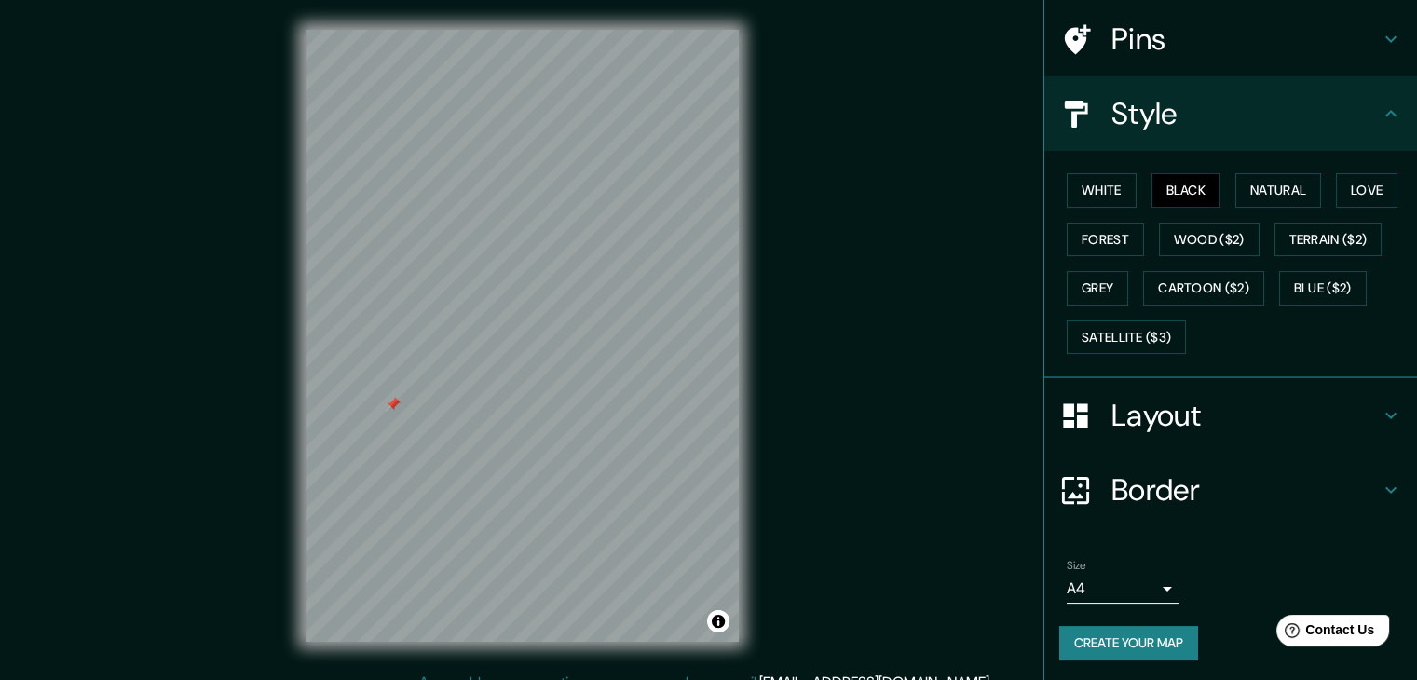
click at [393, 407] on div at bounding box center [393, 404] width 15 height 15
click at [411, 310] on div at bounding box center [412, 310] width 15 height 15
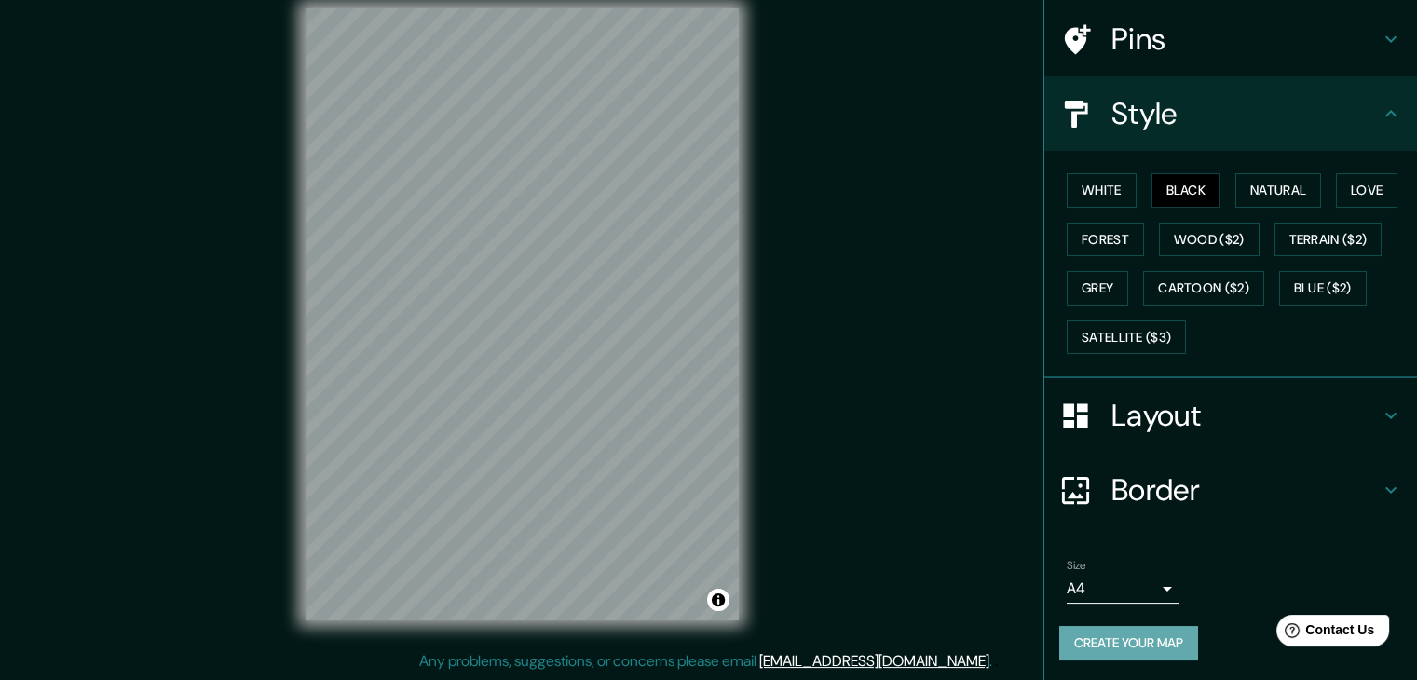
click at [1113, 644] on button "Create your map" at bounding box center [1128, 643] width 139 height 34
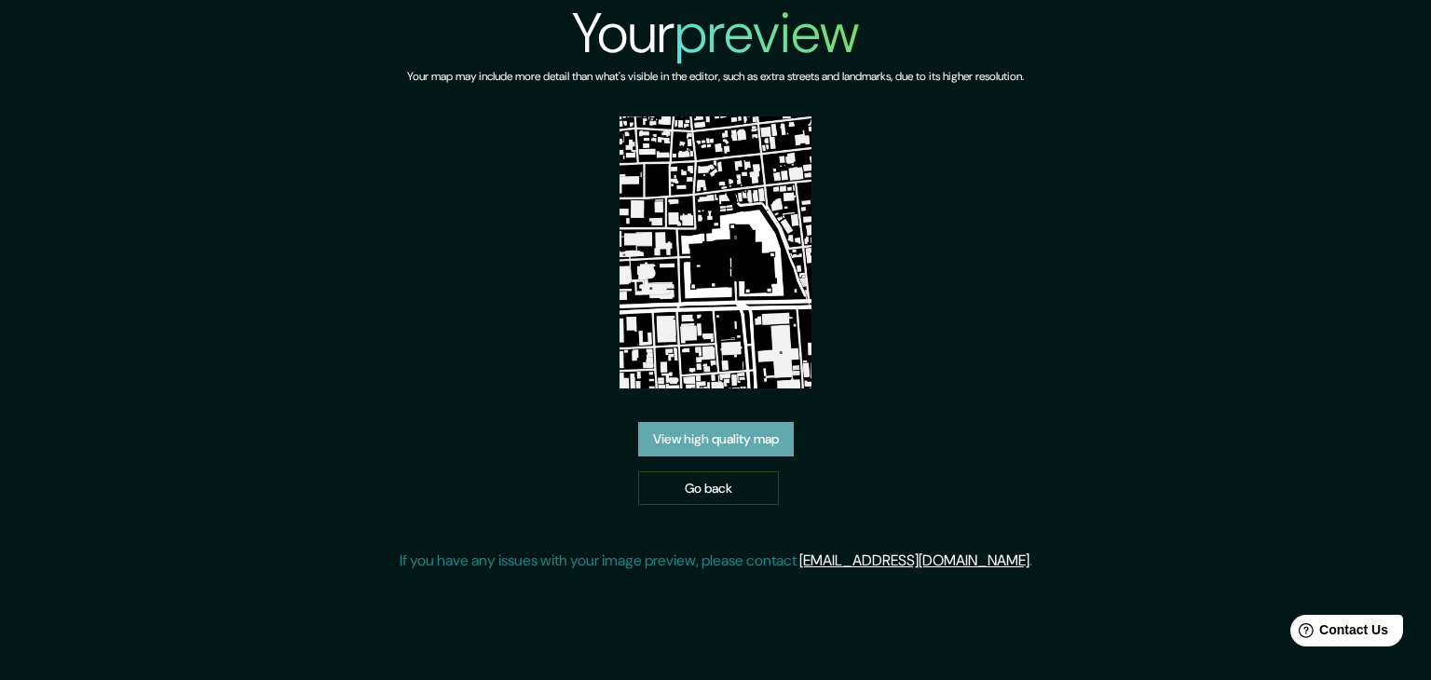
click at [686, 439] on link "View high quality map" at bounding box center [716, 439] width 156 height 34
